Goal: Task Accomplishment & Management: Manage account settings

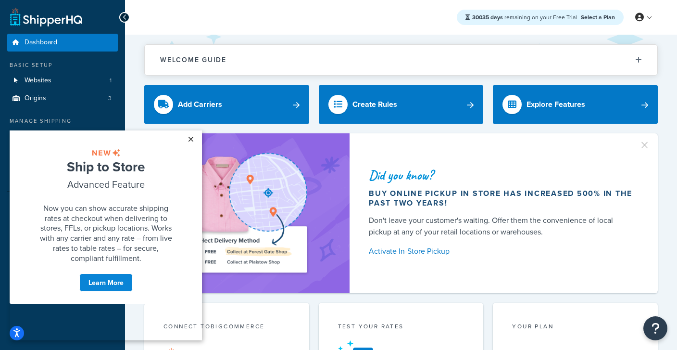
click at [192, 140] on link "×" at bounding box center [190, 138] width 17 height 17
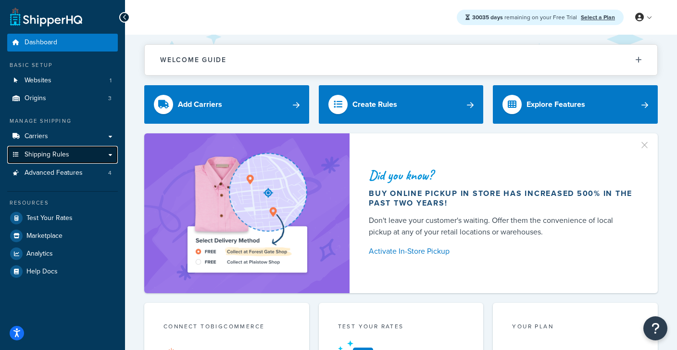
click at [42, 155] on span "Shipping Rules" at bounding box center [47, 155] width 45 height 8
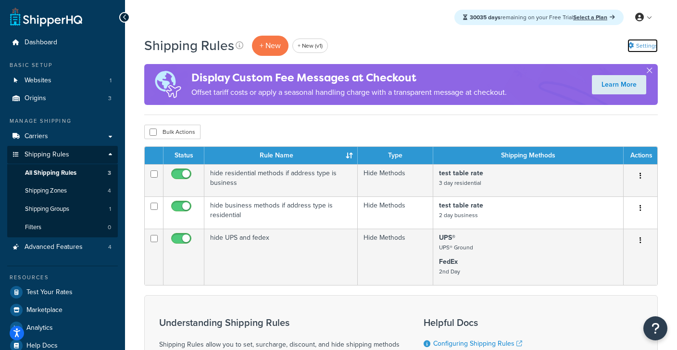
click at [642, 49] on link "Settings" at bounding box center [643, 45] width 30 height 13
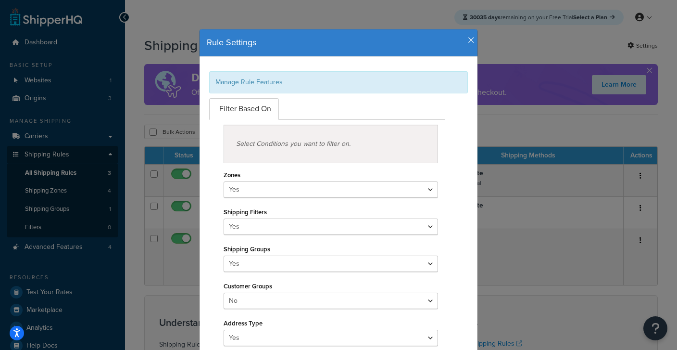
click at [474, 39] on icon "button" at bounding box center [471, 40] width 7 height 9
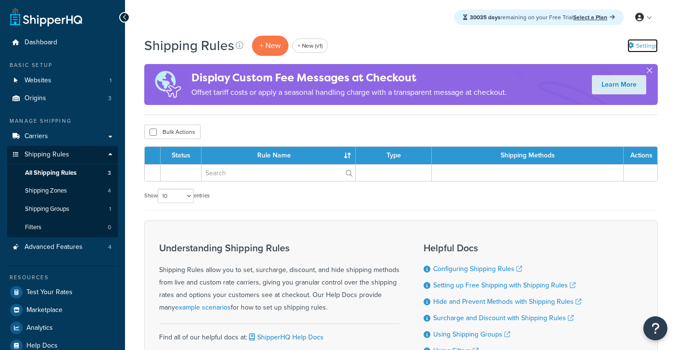
click at [646, 47] on link "Settings" at bounding box center [643, 45] width 30 height 13
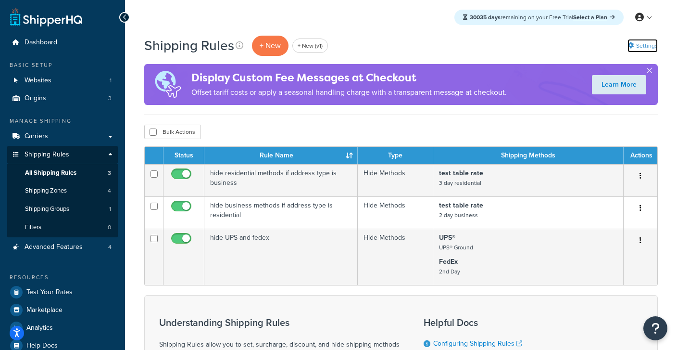
click at [642, 46] on link "Settings" at bounding box center [643, 45] width 30 height 13
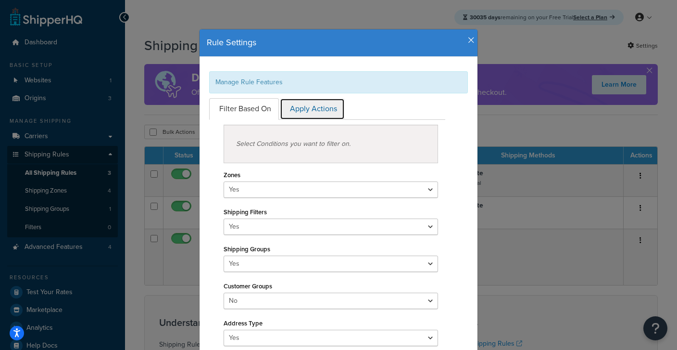
click at [294, 113] on link "Apply Actions" at bounding box center [312, 109] width 65 height 22
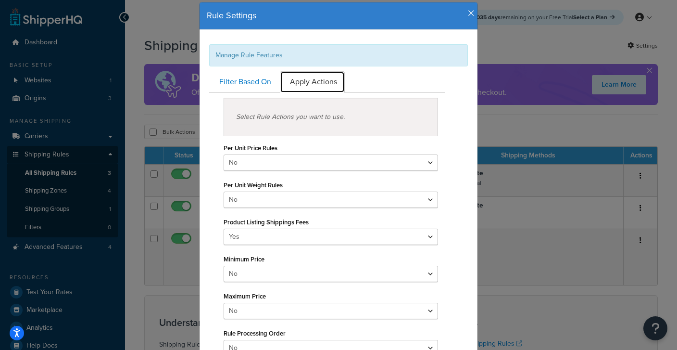
scroll to position [25, 0]
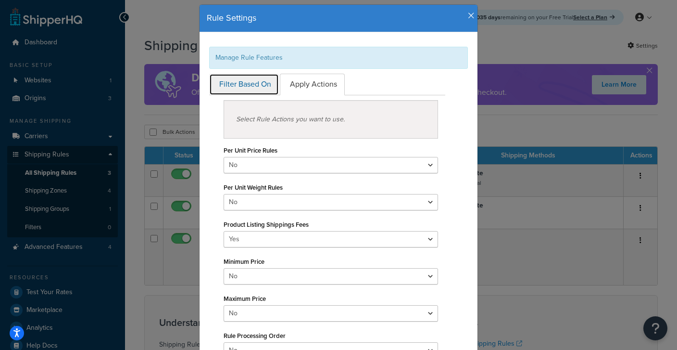
click at [264, 86] on link "Filter Based On" at bounding box center [244, 85] width 70 height 22
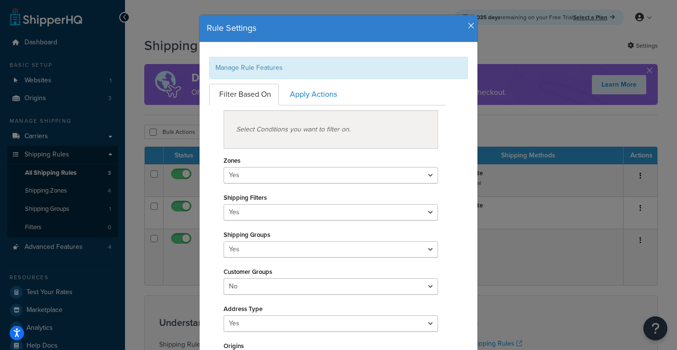
scroll to position [1, 0]
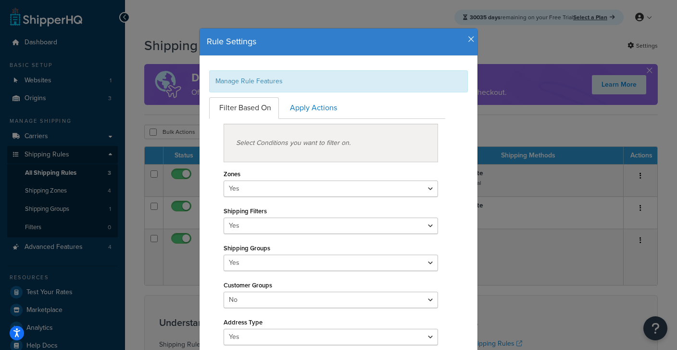
click at [472, 40] on icon "button" at bounding box center [471, 39] width 7 height 9
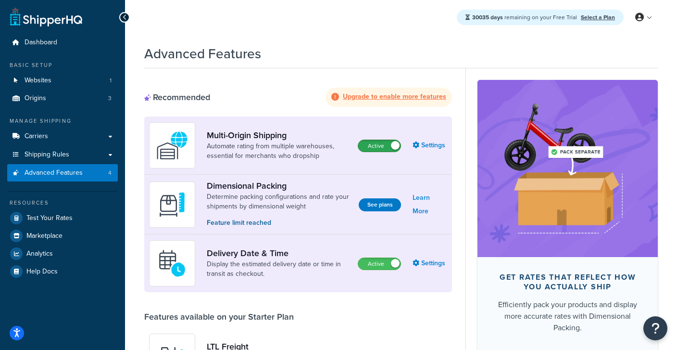
click at [388, 147] on label "Active" at bounding box center [379, 146] width 42 height 12
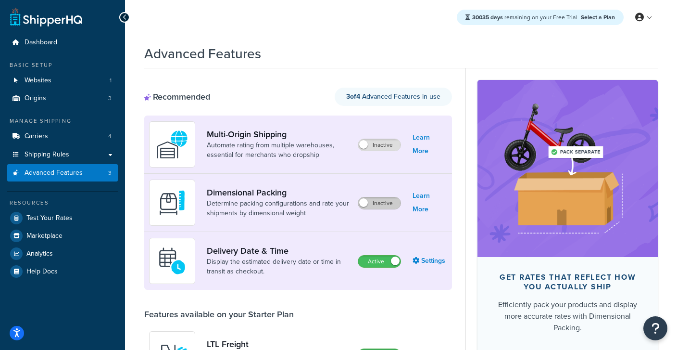
click at [387, 203] on label "Inactive" at bounding box center [379, 203] width 42 height 12
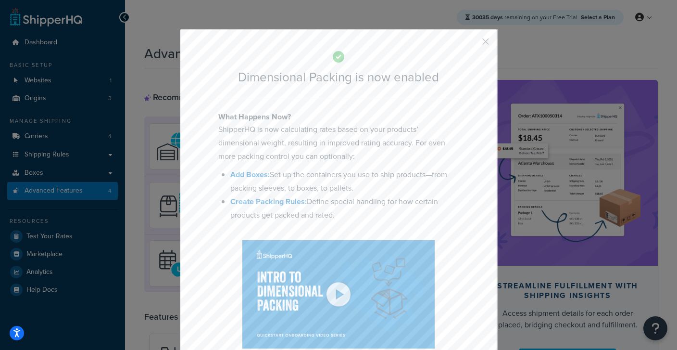
click at [473, 45] on button "button" at bounding box center [471, 45] width 2 height 2
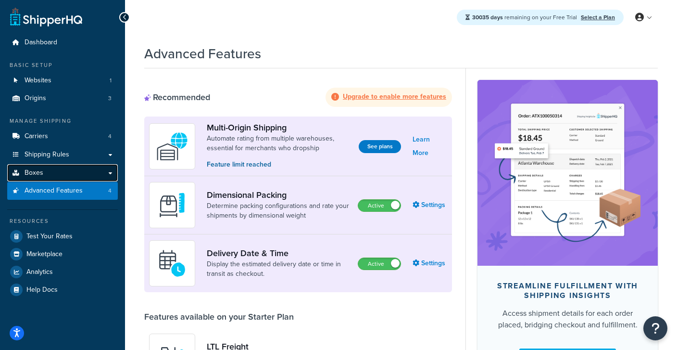
click at [42, 172] on span "Boxes" at bounding box center [34, 173] width 19 height 8
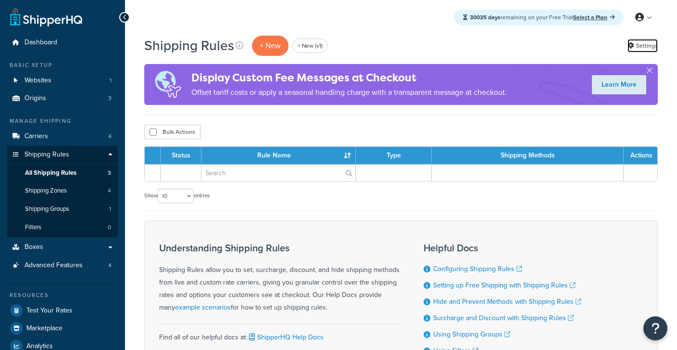
click at [644, 48] on link "Settings" at bounding box center [643, 45] width 30 height 13
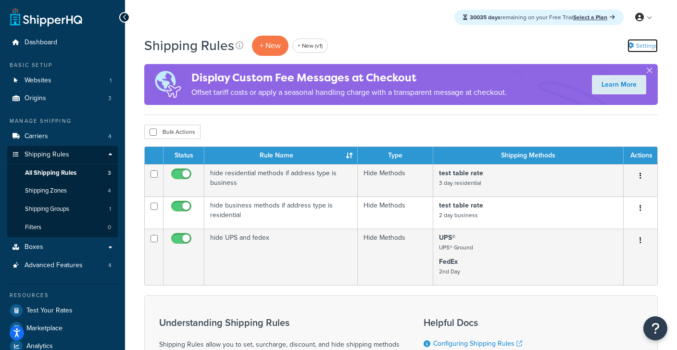
click at [642, 42] on link "Settings" at bounding box center [643, 45] width 30 height 13
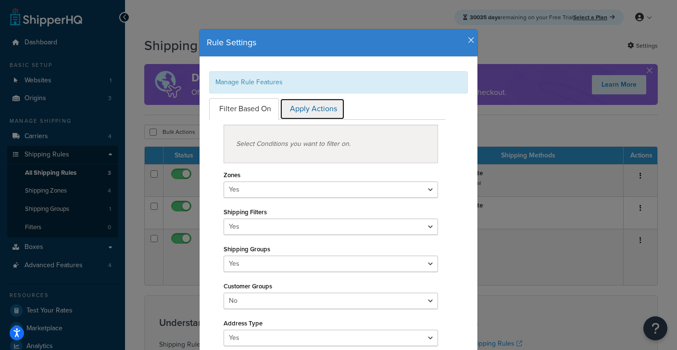
click at [319, 107] on link "Apply Actions" at bounding box center [312, 109] width 65 height 22
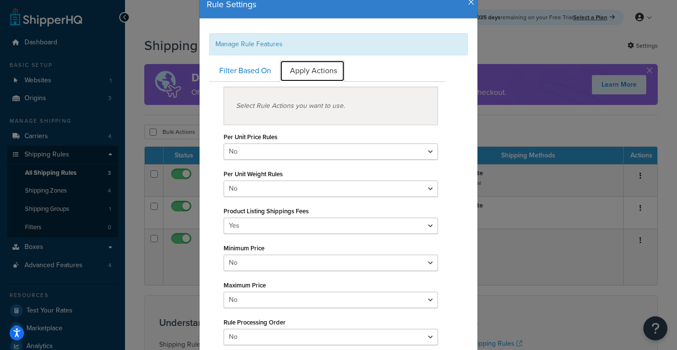
scroll to position [7, 0]
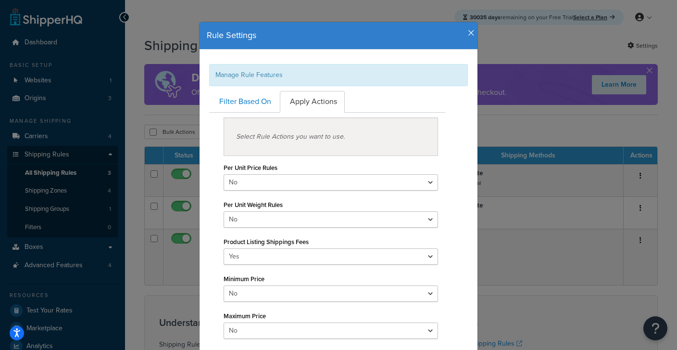
click at [475, 35] on div "Rule Settings" at bounding box center [339, 35] width 278 height 27
click at [470, 31] on icon "button" at bounding box center [471, 33] width 7 height 9
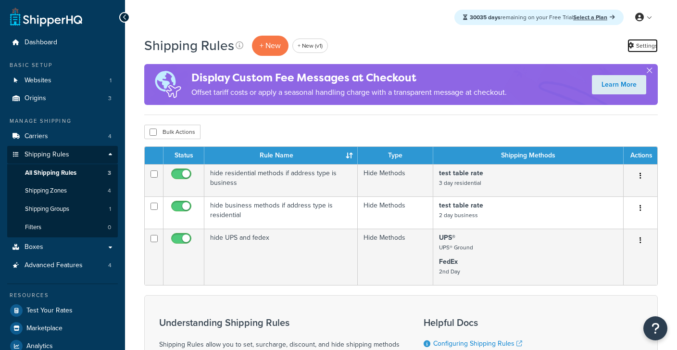
click at [644, 44] on link "Settings" at bounding box center [643, 45] width 30 height 13
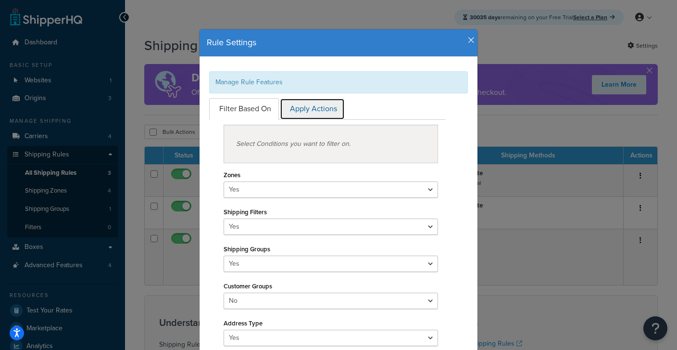
click at [306, 116] on link "Apply Actions" at bounding box center [312, 109] width 65 height 22
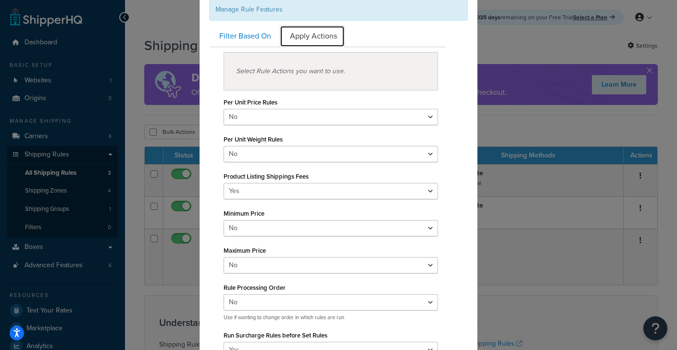
scroll to position [63, 0]
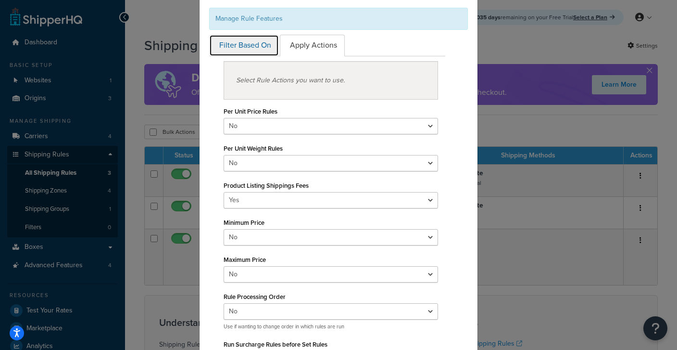
click at [261, 43] on link "Filter Based On" at bounding box center [244, 46] width 70 height 22
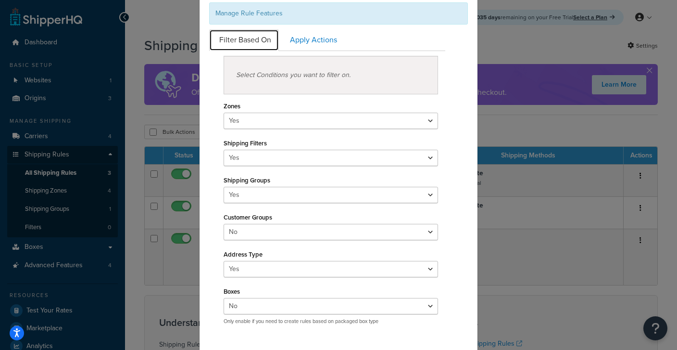
scroll to position [0, 0]
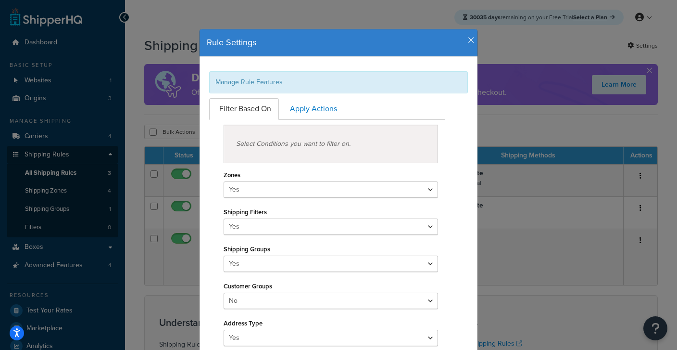
click at [471, 41] on icon "button" at bounding box center [471, 40] width 7 height 9
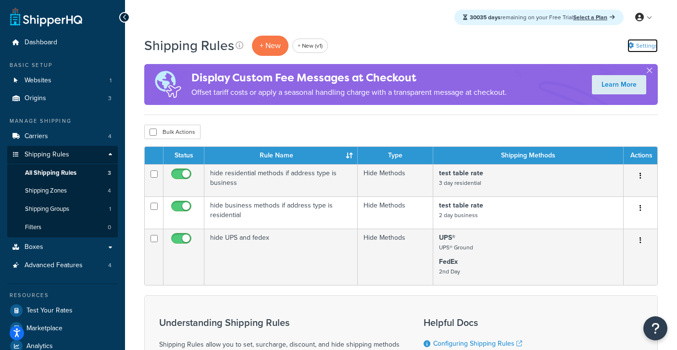
click at [647, 47] on link "Settings" at bounding box center [643, 45] width 30 height 13
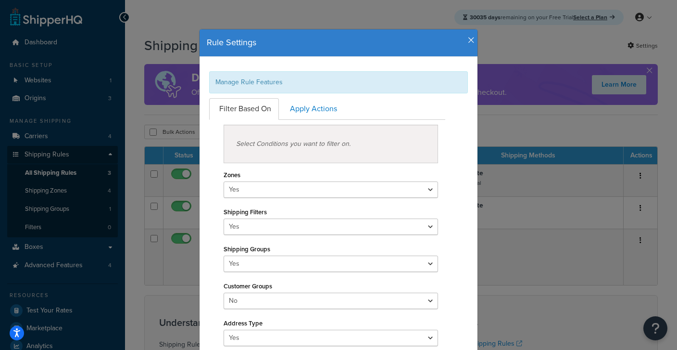
click at [467, 43] on h4 "Rule Settings" at bounding box center [339, 43] width 264 height 13
click at [471, 41] on icon "button" at bounding box center [471, 40] width 7 height 9
click at [470, 40] on icon "button" at bounding box center [471, 40] width 7 height 9
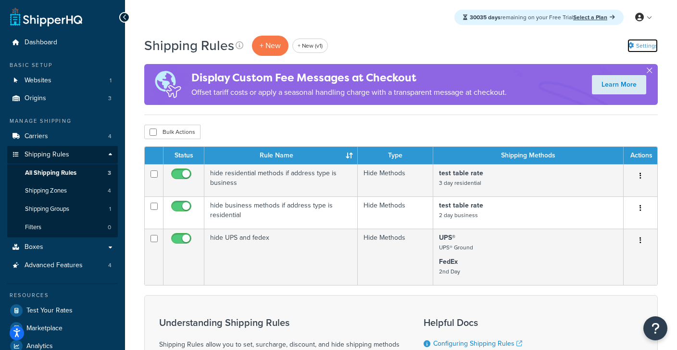
click at [645, 47] on link "Settings" at bounding box center [643, 45] width 30 height 13
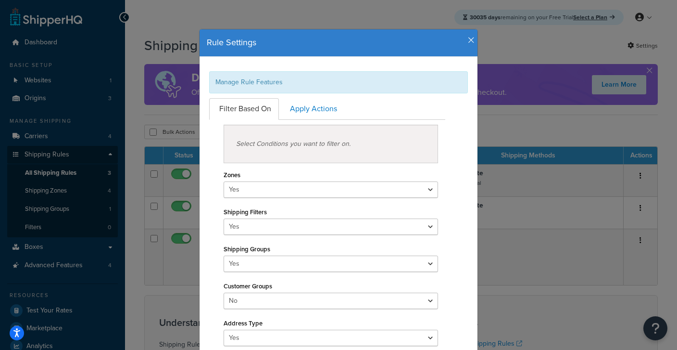
click at [470, 43] on icon "button" at bounding box center [471, 40] width 7 height 9
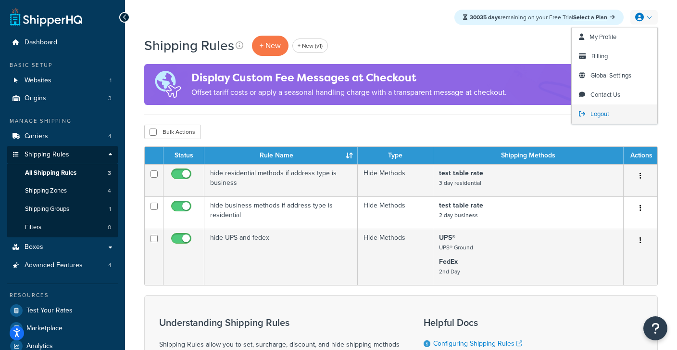
click at [602, 114] on span "Logout" at bounding box center [600, 113] width 19 height 9
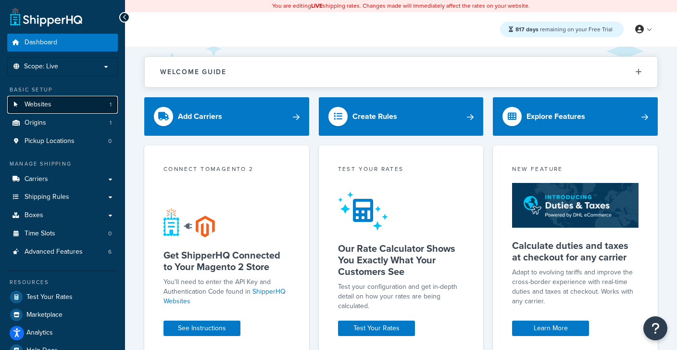
click at [52, 111] on link "Websites 1" at bounding box center [62, 105] width 111 height 18
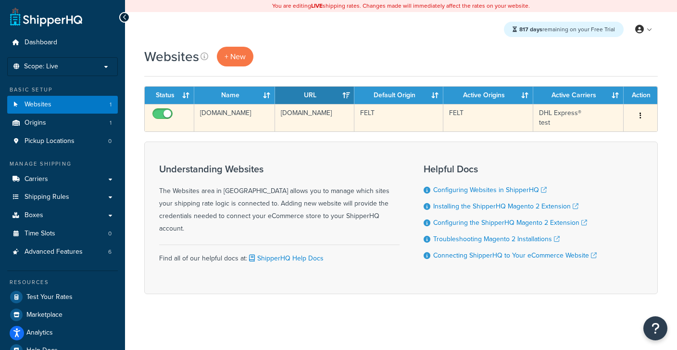
click at [223, 117] on td "[DOMAIN_NAME]" at bounding box center [234, 117] width 81 height 27
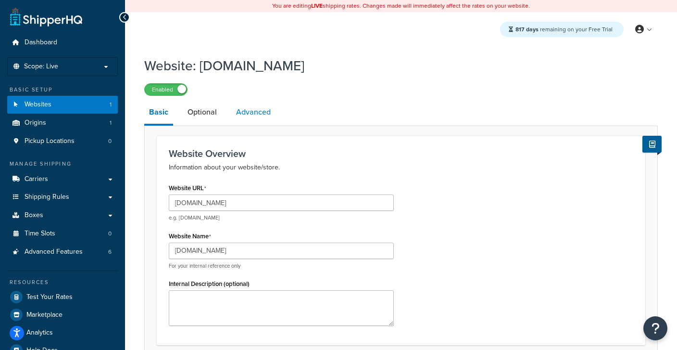
click at [248, 115] on link "Advanced" at bounding box center [253, 112] width 44 height 23
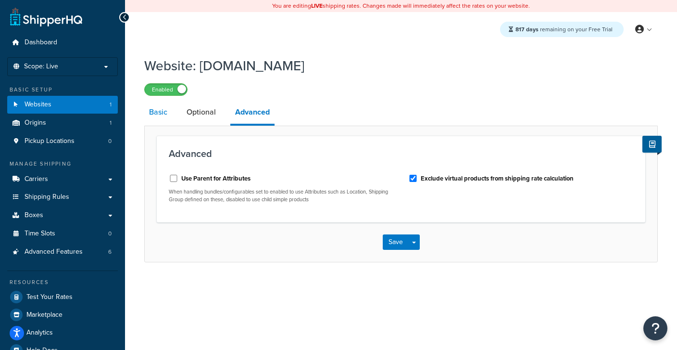
click at [162, 116] on link "Basic" at bounding box center [158, 112] width 28 height 23
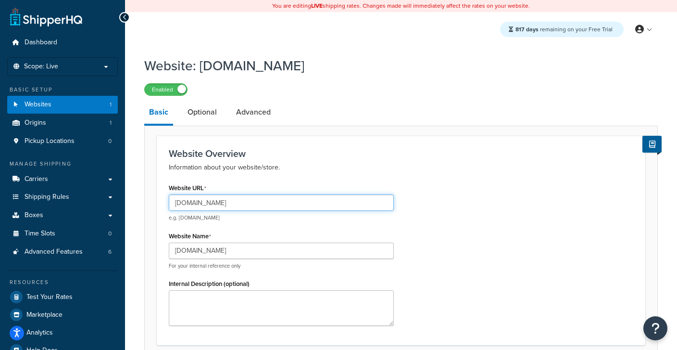
drag, startPoint x: 255, startPoint y: 201, endPoint x: 133, endPoint y: 197, distance: 122.2
click at [169, 197] on input "bradbarmer.com" at bounding box center [281, 202] width 225 height 16
type input "www.testsite.com"
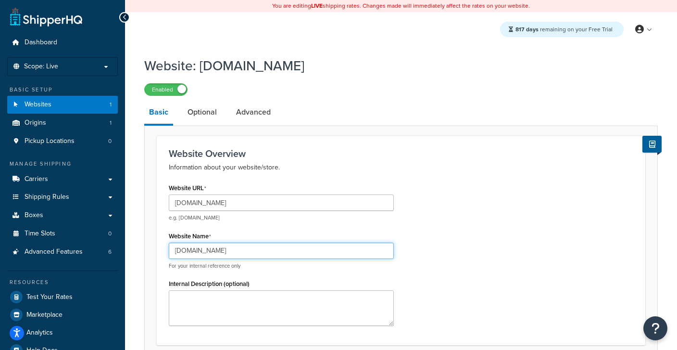
click at [200, 252] on input "bradbarmer.com" at bounding box center [281, 250] width 225 height 16
paste input "www.testsite"
type input "www.testsite.com"
click at [415, 214] on div "Website URL www.testsite.com e.g. mywebsite.com Website Name www.testsite.com F…" at bounding box center [401, 257] width 479 height 152
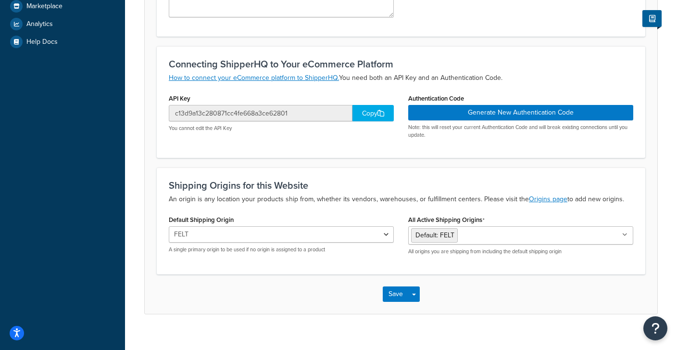
scroll to position [319, 0]
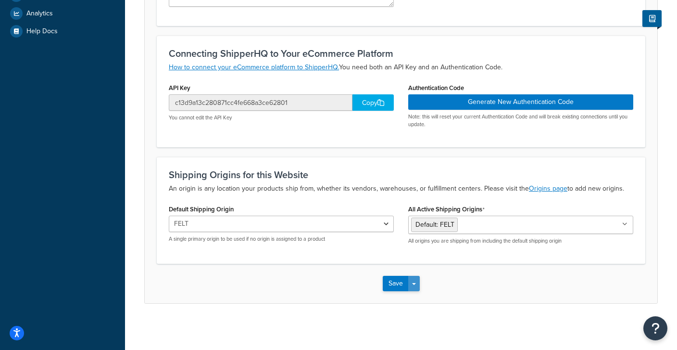
drag, startPoint x: 414, startPoint y: 281, endPoint x: 417, endPoint y: 288, distance: 7.8
click at [415, 281] on button "Save Dropdown" at bounding box center [414, 283] width 12 height 15
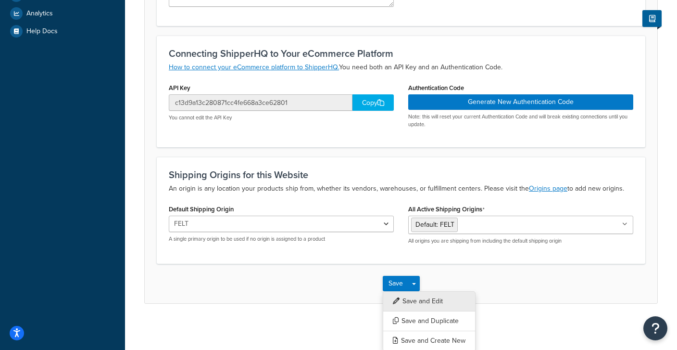
click at [417, 292] on button "Save and Edit" at bounding box center [429, 301] width 93 height 20
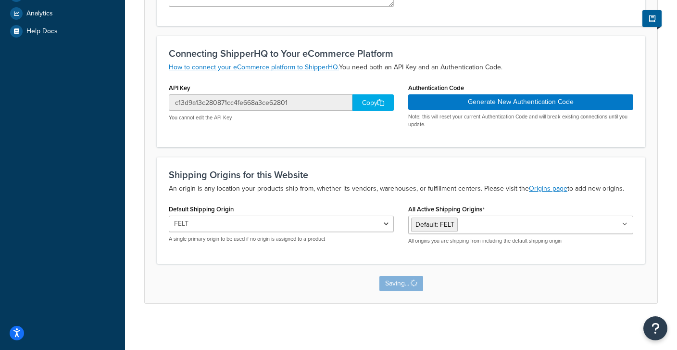
scroll to position [0, 0]
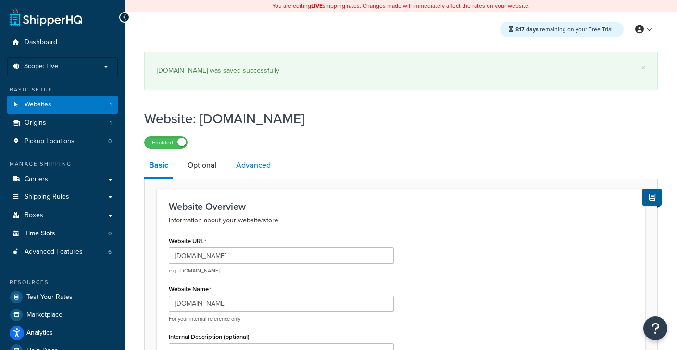
click at [250, 160] on link "Advanced" at bounding box center [253, 164] width 44 height 23
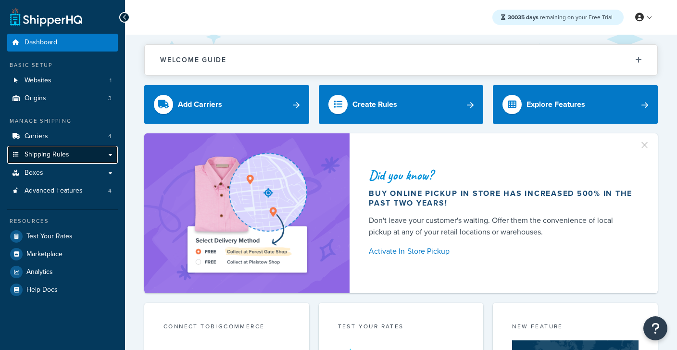
click at [59, 152] on span "Shipping Rules" at bounding box center [47, 155] width 45 height 8
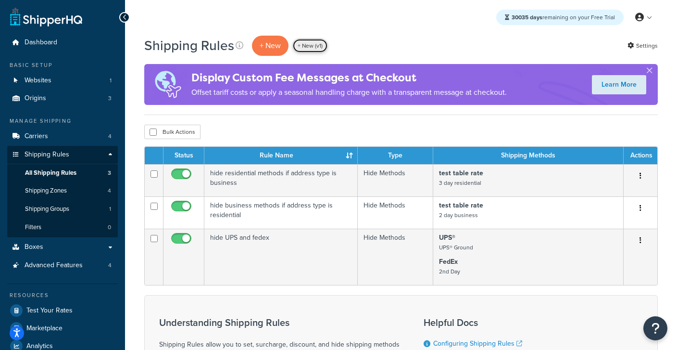
click at [313, 47] on link "+ New (v1)" at bounding box center [310, 45] width 36 height 14
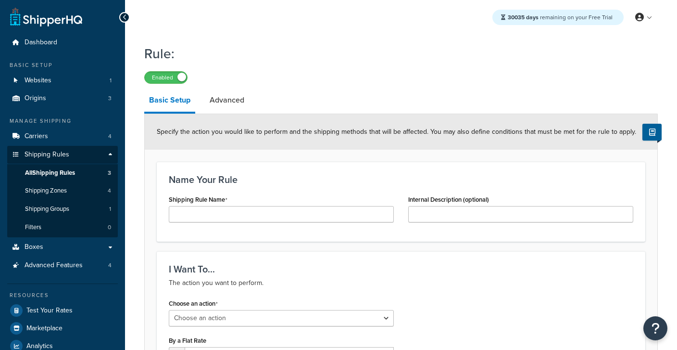
select select "ORDER"
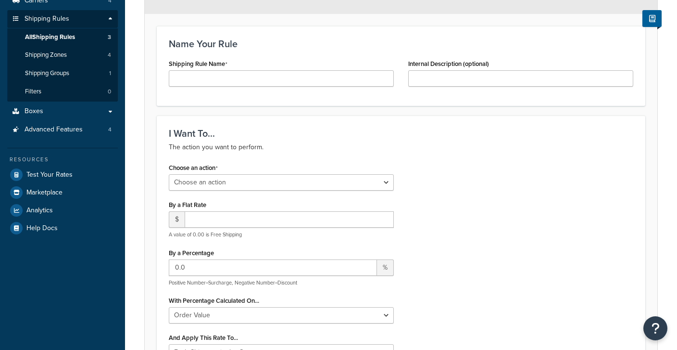
scroll to position [145, 0]
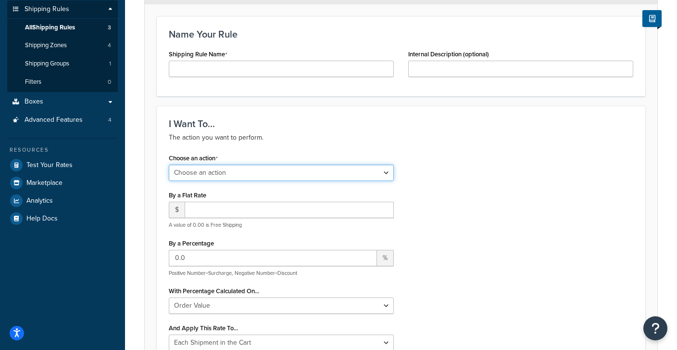
select select "OVERRIDE"
click option "Override Rates" at bounding box center [0, 0] width 0 height 0
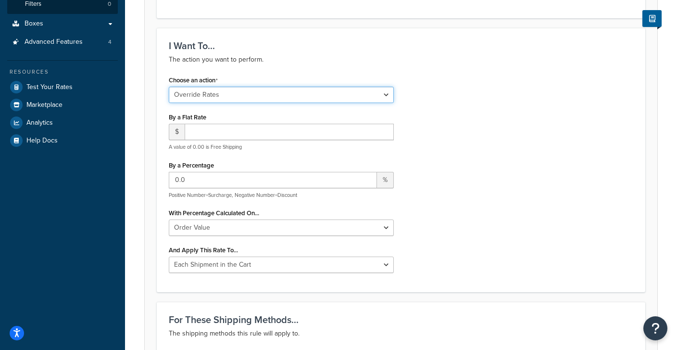
scroll to position [229, 0]
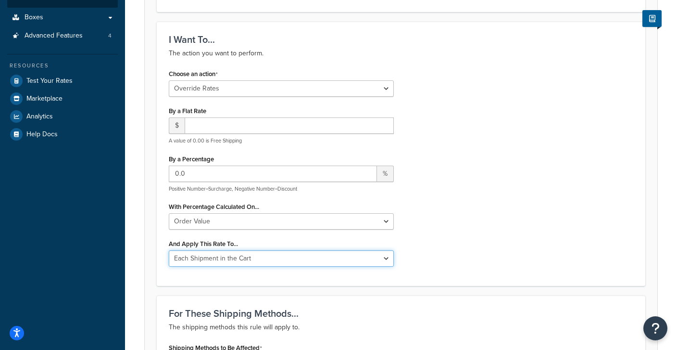
select select "SHIPPING_GROUP"
click option "Each Shipping Group in the Cart" at bounding box center [0, 0] width 0 height 0
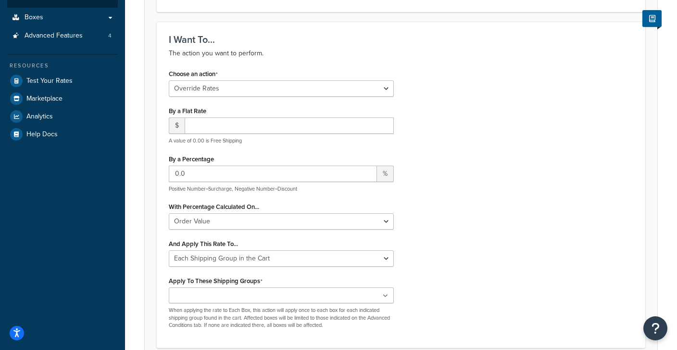
click at [482, 248] on div "Choose an action Choose an action Override Rates Surcharge or discount rates Hi…" at bounding box center [401, 201] width 479 height 269
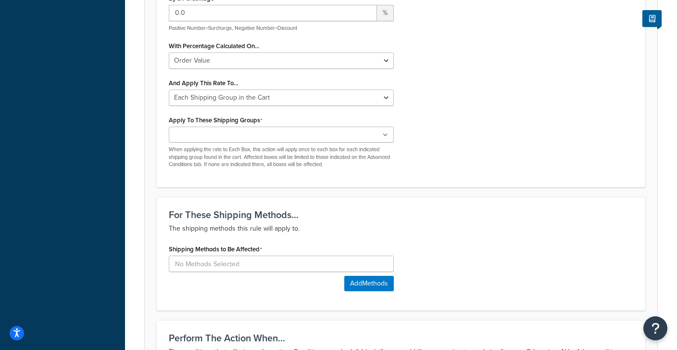
scroll to position [422, 0]
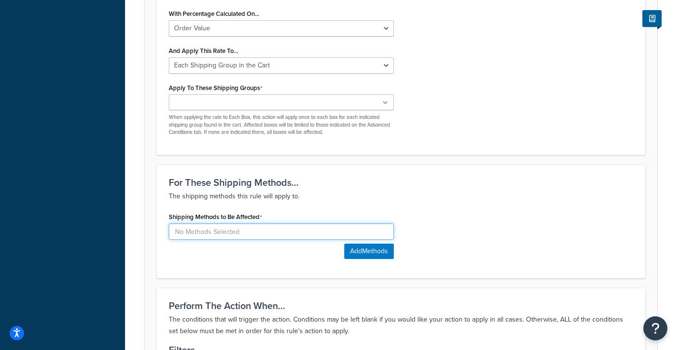
click at [219, 230] on input at bounding box center [281, 231] width 225 height 16
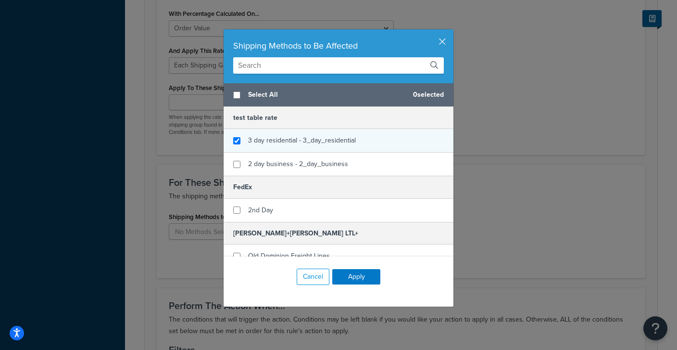
checkbox input "true"
click at [274, 139] on span "3 day residential - 3_day_residential" at bounding box center [302, 140] width 108 height 10
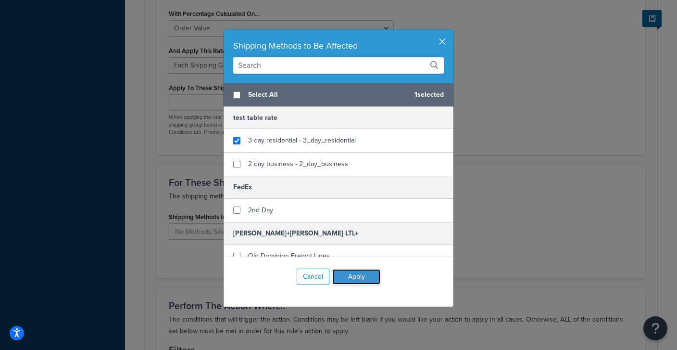
click at [369, 270] on button "Apply" at bounding box center [356, 276] width 48 height 15
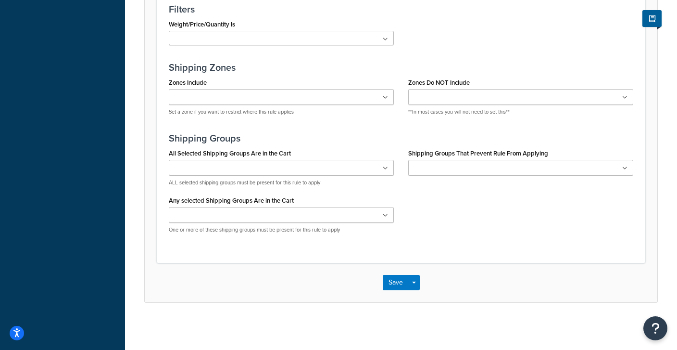
scroll to position [812, 0]
click at [394, 282] on button "Save" at bounding box center [396, 281] width 26 height 15
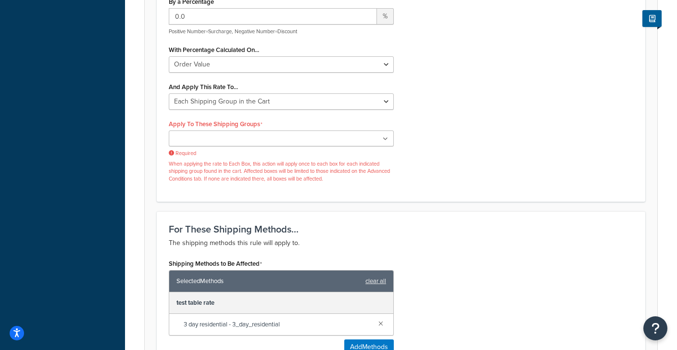
scroll to position [396, 0]
